Goal: Task Accomplishment & Management: Use online tool/utility

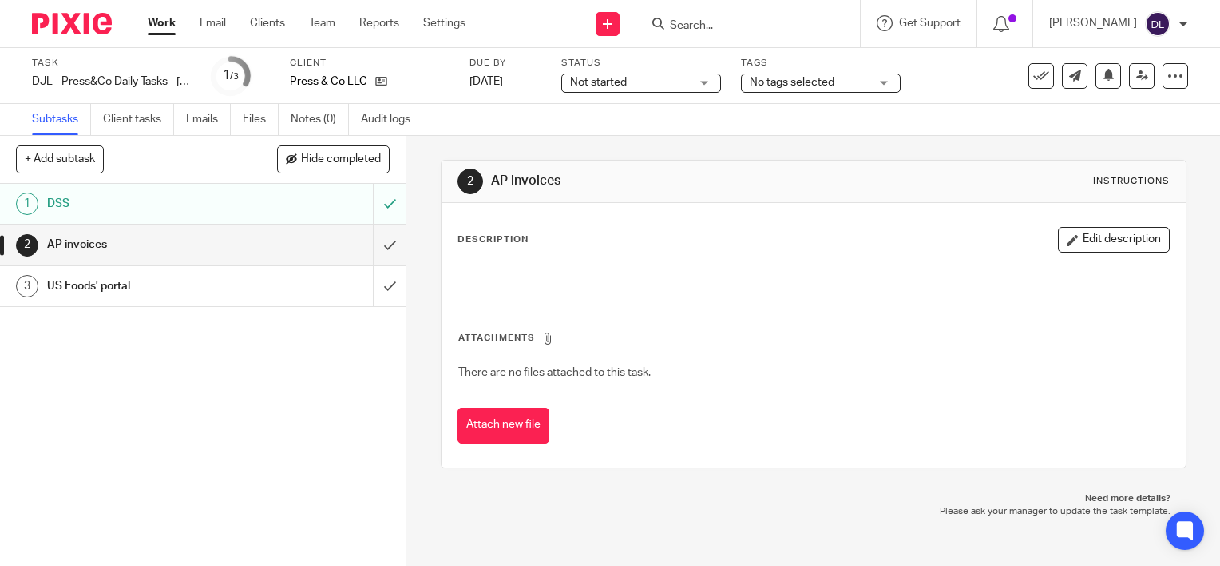
click at [163, 22] on link "Work" at bounding box center [162, 23] width 28 height 16
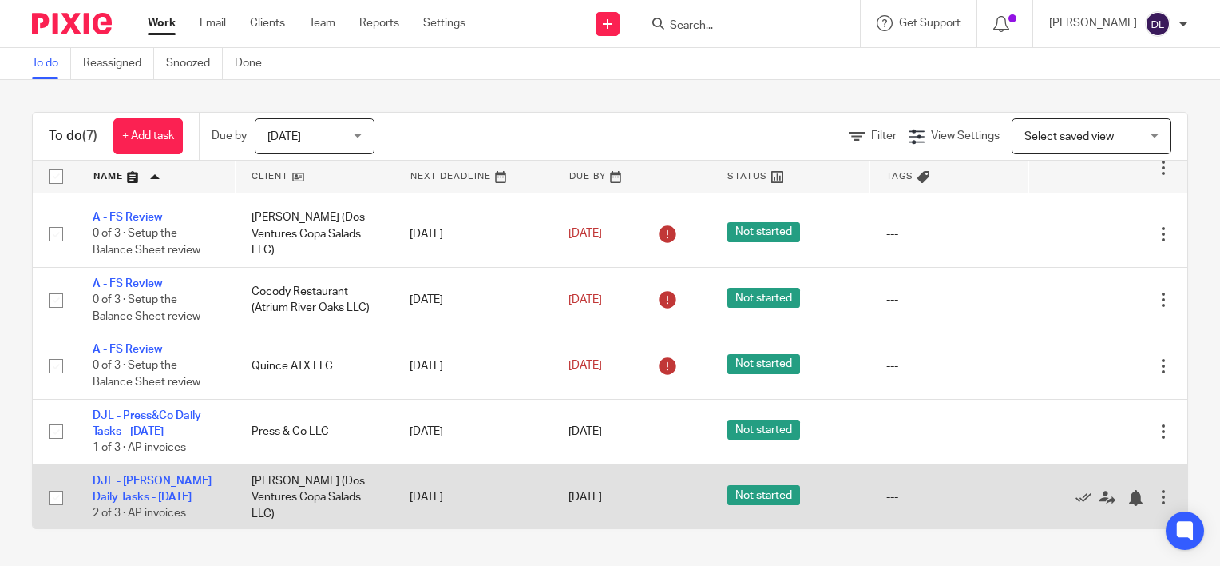
scroll to position [127, 0]
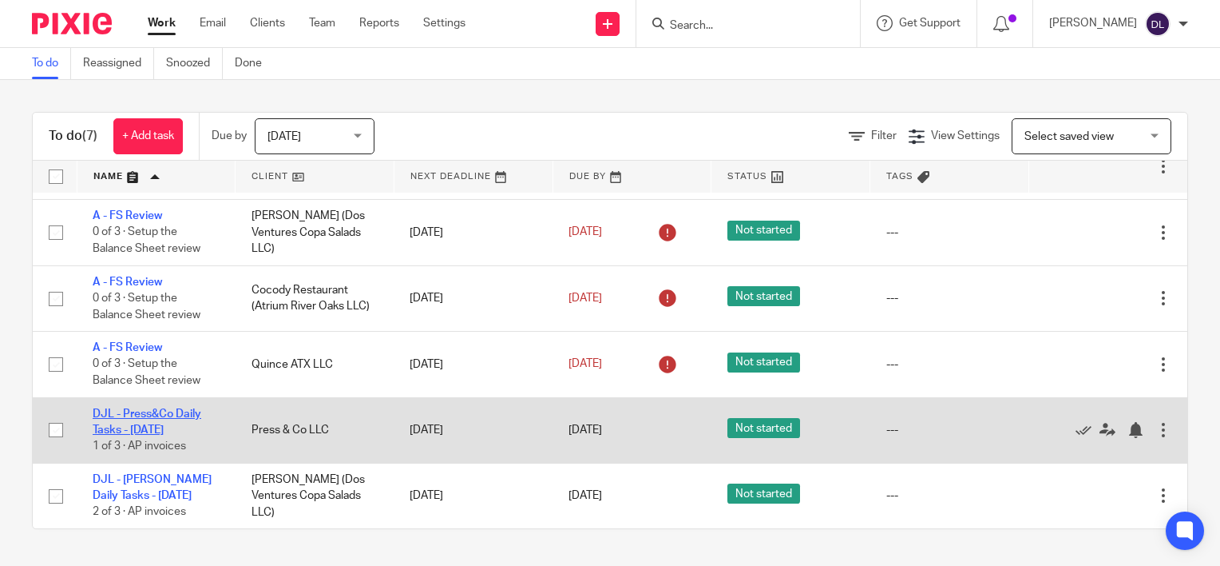
click at [134, 427] on link "DJL - Press&Co Daily Tasks - [DATE]" at bounding box center [147, 421] width 109 height 27
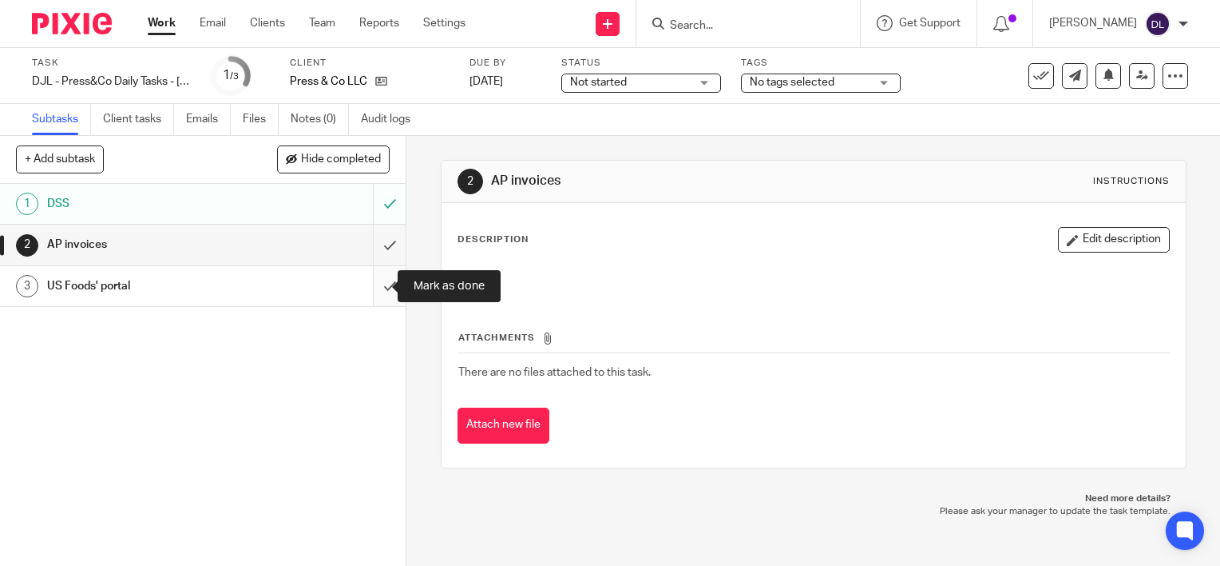
click at [371, 278] on input "submit" at bounding box center [203, 286] width 406 height 40
